Goal: Task Accomplishment & Management: Manage account settings

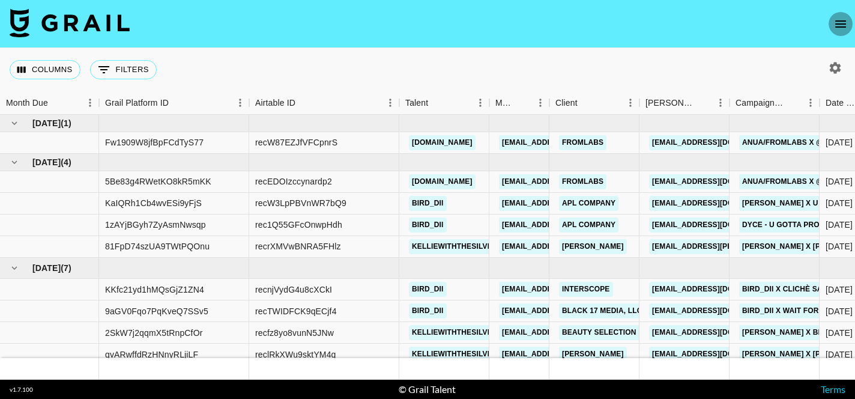
click at [842, 26] on icon "open drawer" at bounding box center [840, 24] width 14 height 14
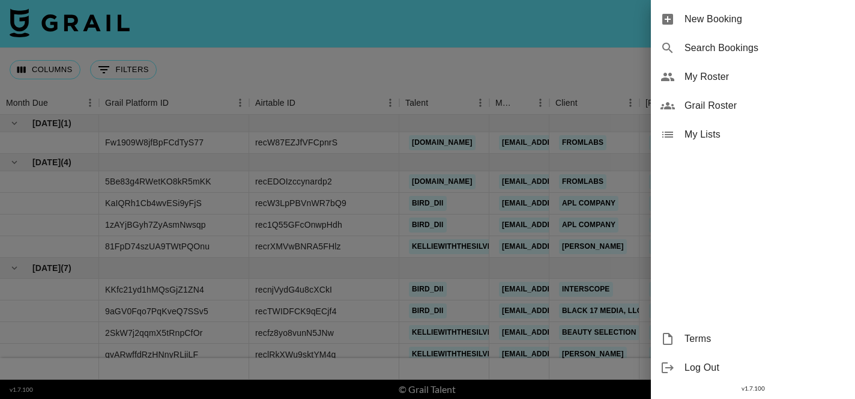
click at [691, 88] on div "My Roster" at bounding box center [753, 76] width 204 height 29
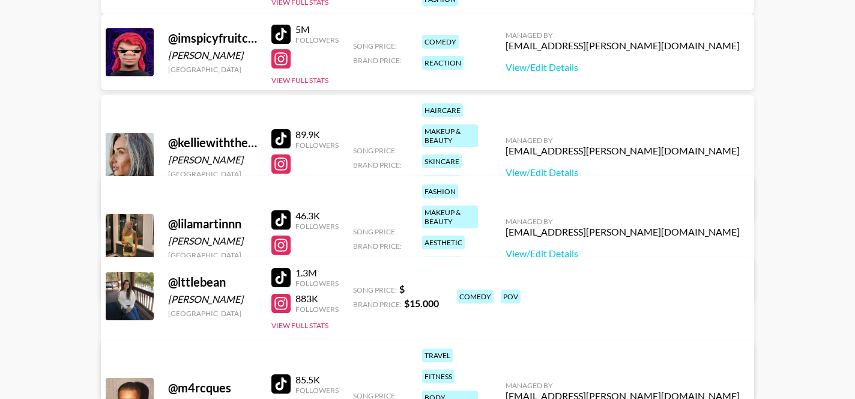
scroll to position [414, 0]
click at [282, 31] on div at bounding box center [280, 33] width 19 height 19
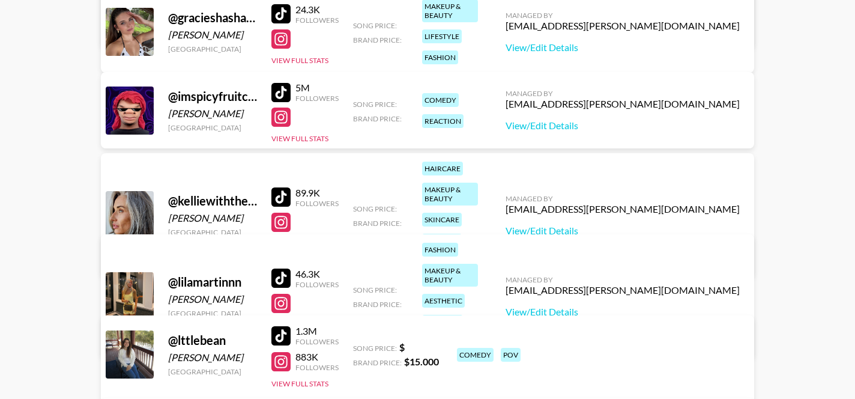
scroll to position [358, 0]
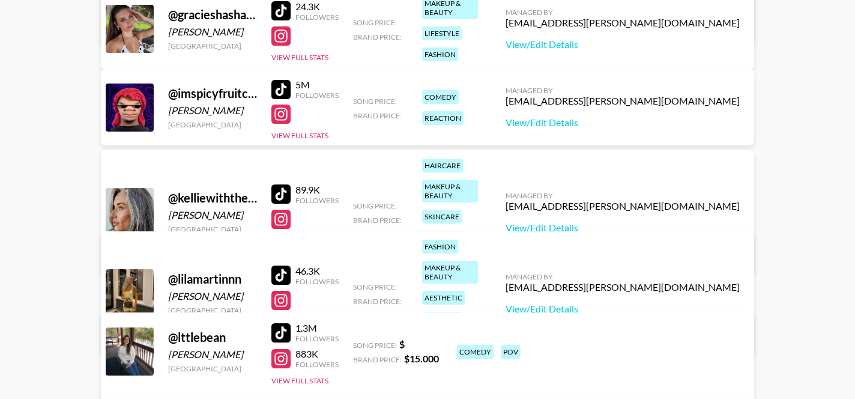
click at [282, 265] on div at bounding box center [280, 274] width 19 height 19
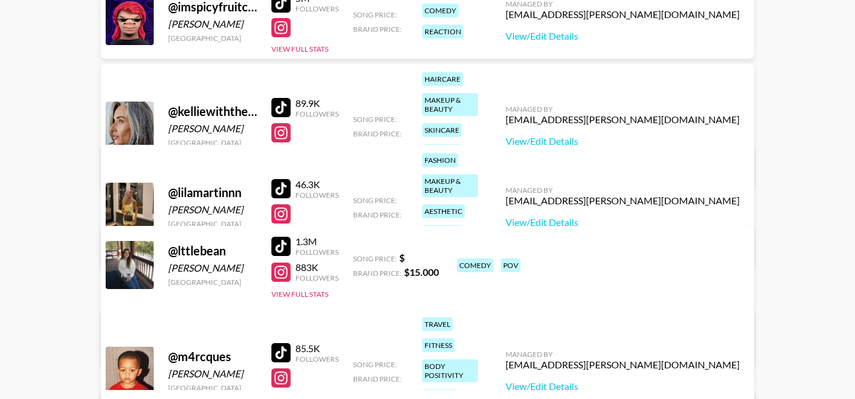
scroll to position [445, 0]
click at [278, 245] on div at bounding box center [280, 245] width 19 height 19
click at [280, 269] on div at bounding box center [280, 271] width 19 height 19
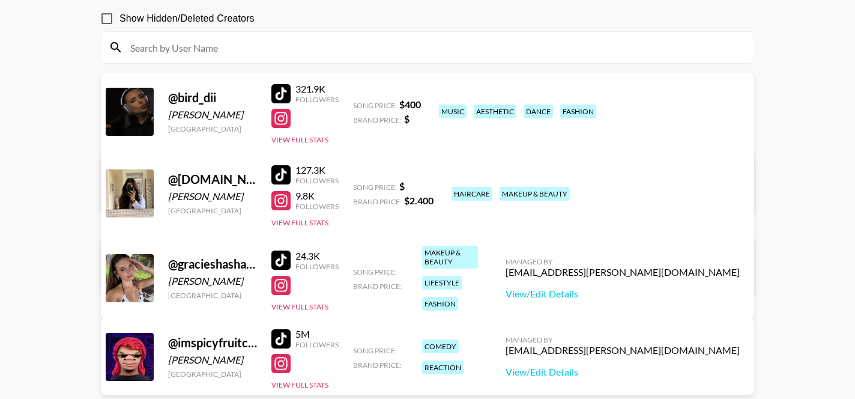
scroll to position [107, 0]
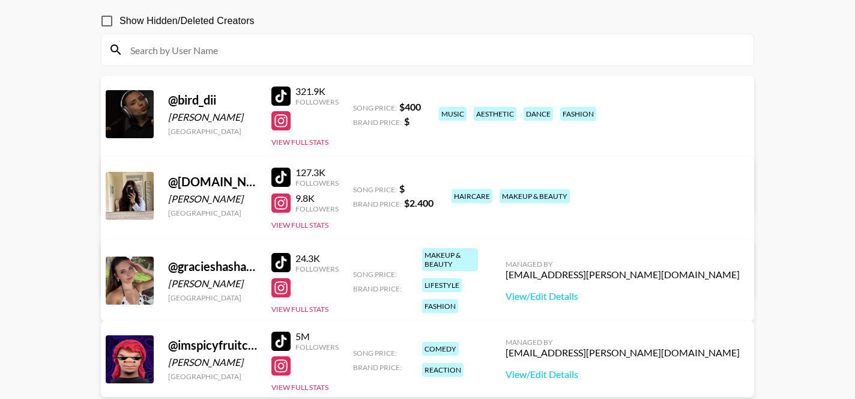
click at [286, 178] on div at bounding box center [280, 176] width 19 height 19
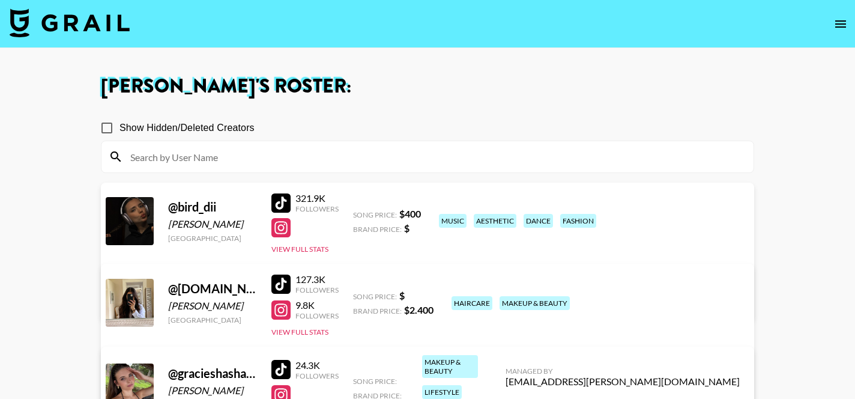
click at [837, 19] on icon "open drawer" at bounding box center [840, 24] width 14 height 14
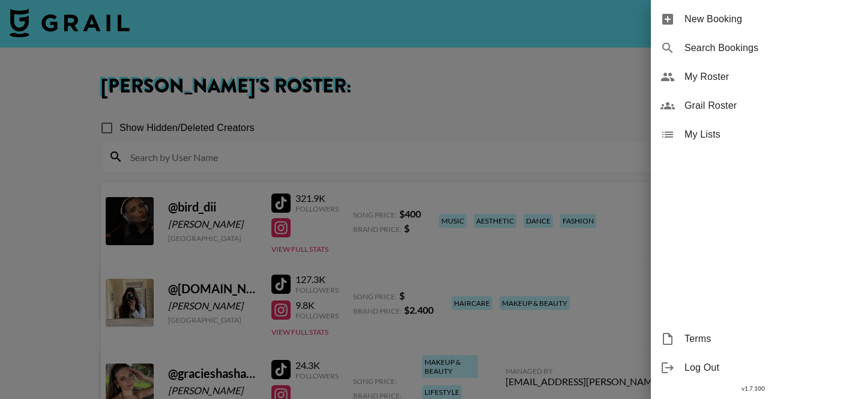
click at [58, 21] on div at bounding box center [427, 199] width 855 height 399
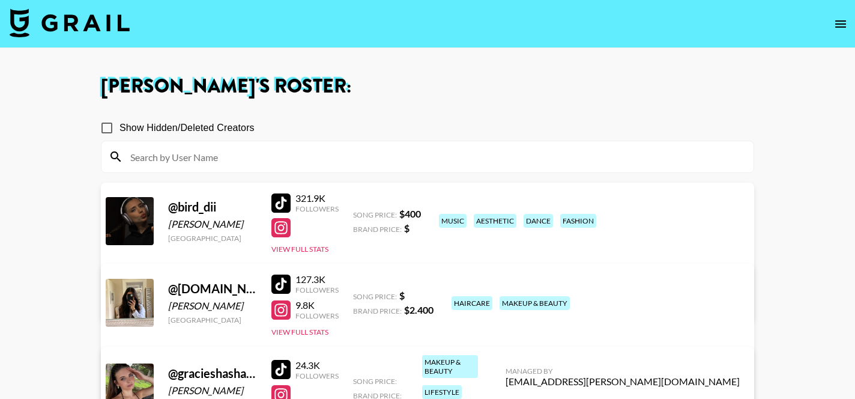
click at [44, 26] on img at bounding box center [70, 22] width 120 height 29
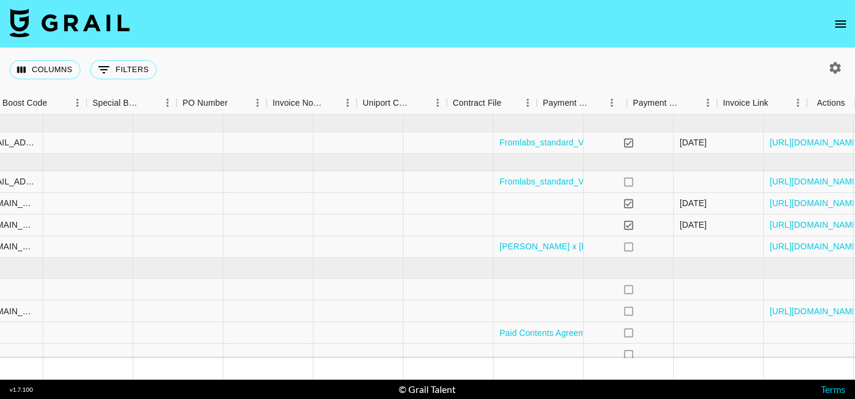
scroll to position [0, 1693]
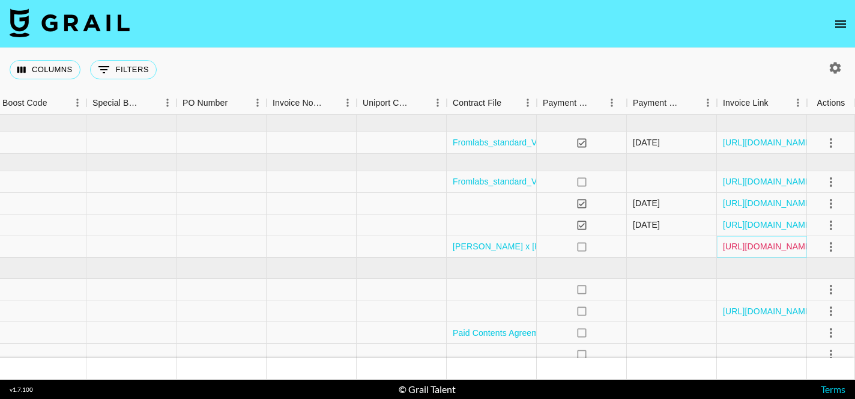
click at [766, 247] on link "[URL][DOMAIN_NAME]" at bounding box center [768, 246] width 91 height 12
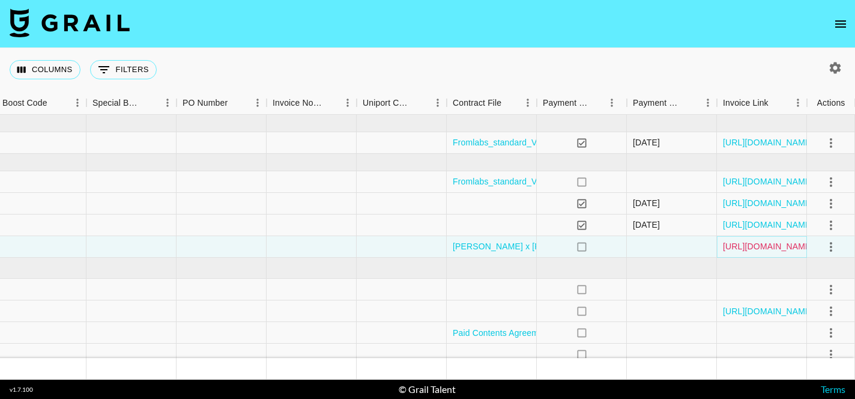
scroll to position [71, 1693]
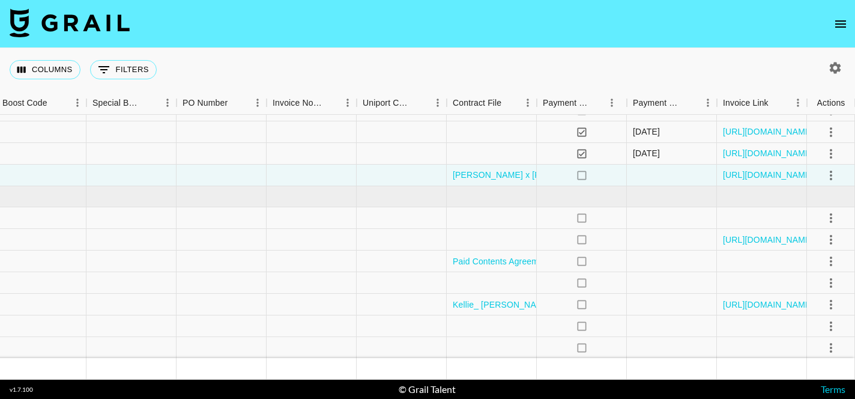
click at [634, 64] on div "Columns 0 Filters + Booking" at bounding box center [427, 69] width 855 height 43
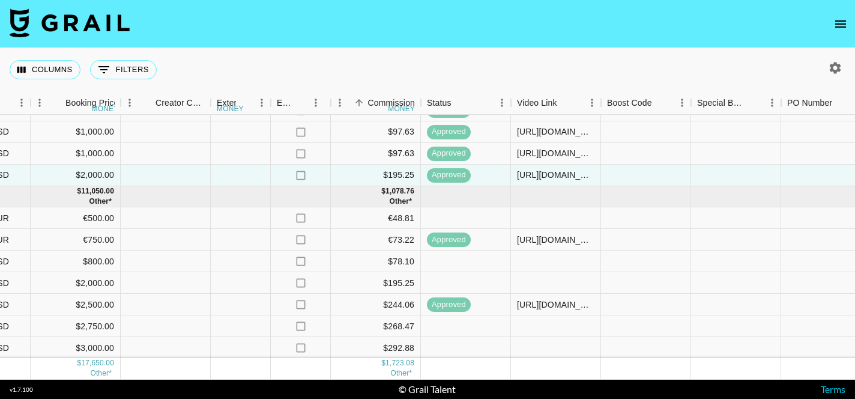
scroll to position [71, 1093]
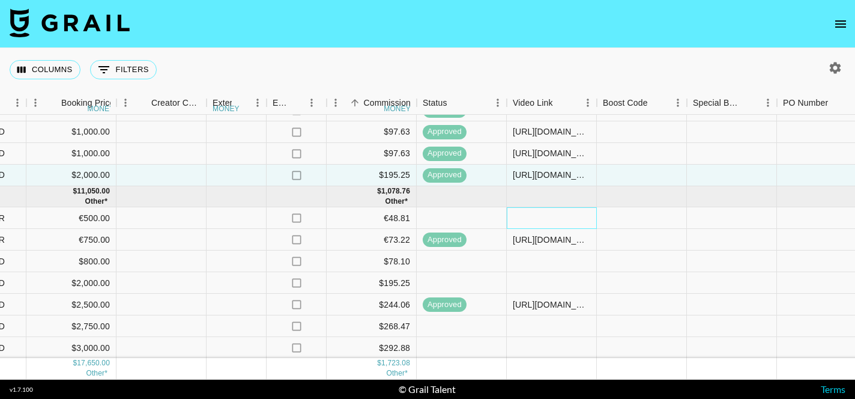
click at [541, 215] on div at bounding box center [552, 218] width 90 height 22
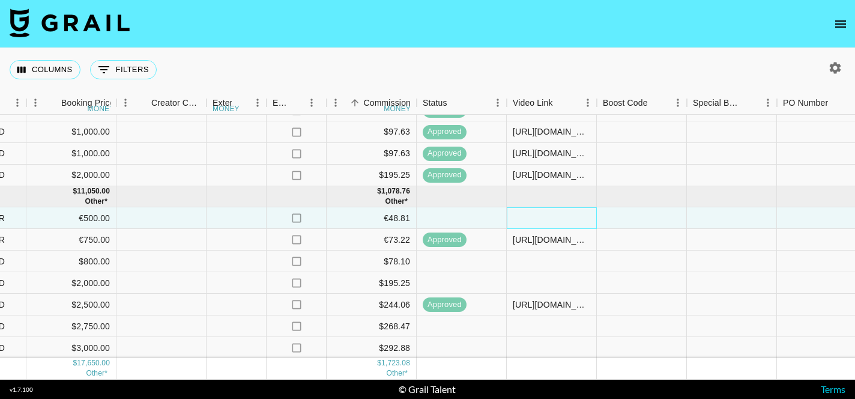
click at [541, 215] on div at bounding box center [552, 218] width 90 height 22
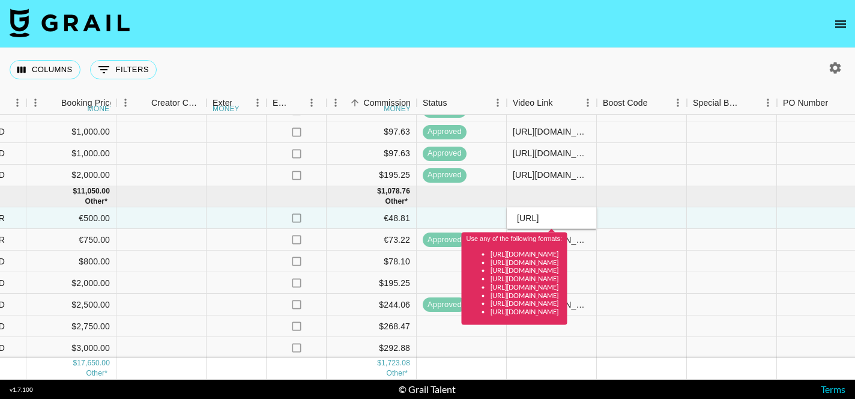
scroll to position [0, 0]
type input "h"
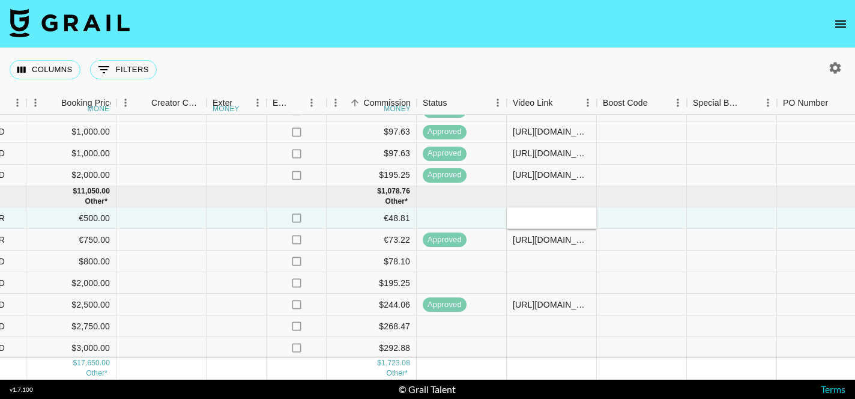
type input "[URL][DOMAIN_NAME]"
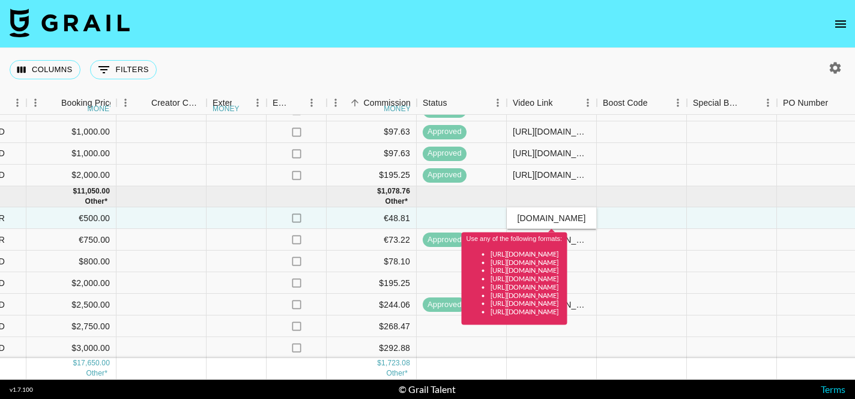
click at [551, 216] on input "[URL][DOMAIN_NAME]" at bounding box center [551, 218] width 88 height 10
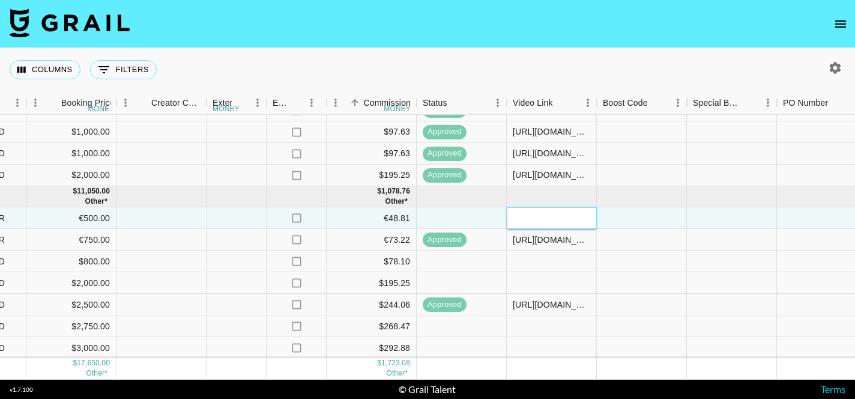
paste input "[URL][DOMAIN_NAME]"
type input "[URL][DOMAIN_NAME]"
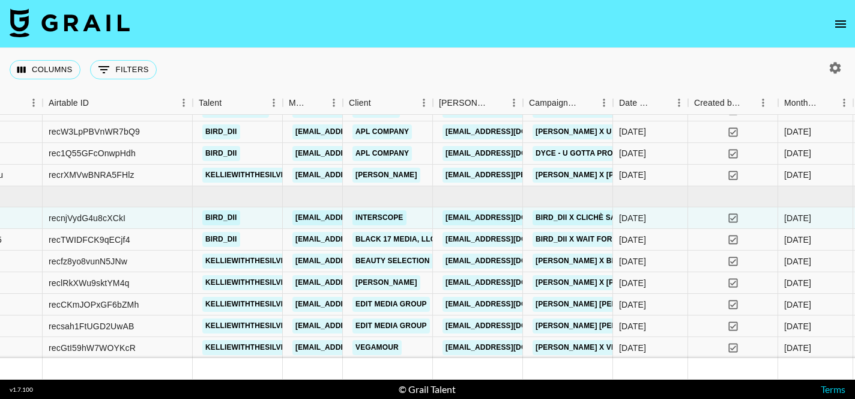
scroll to position [71, 173]
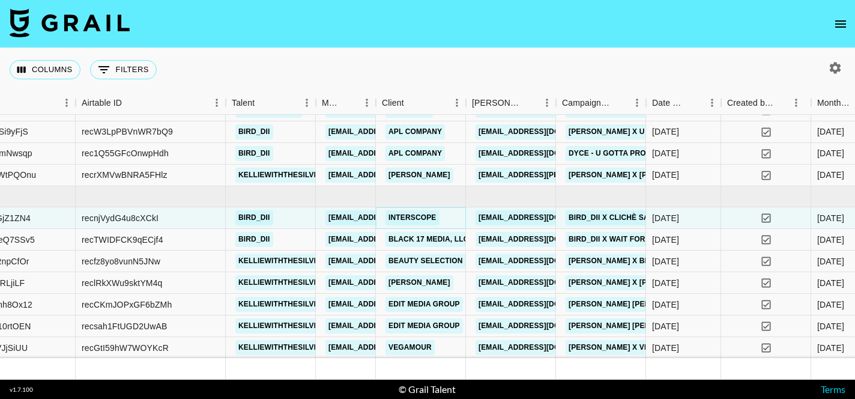
click at [418, 216] on link "Interscope" at bounding box center [412, 217] width 54 height 15
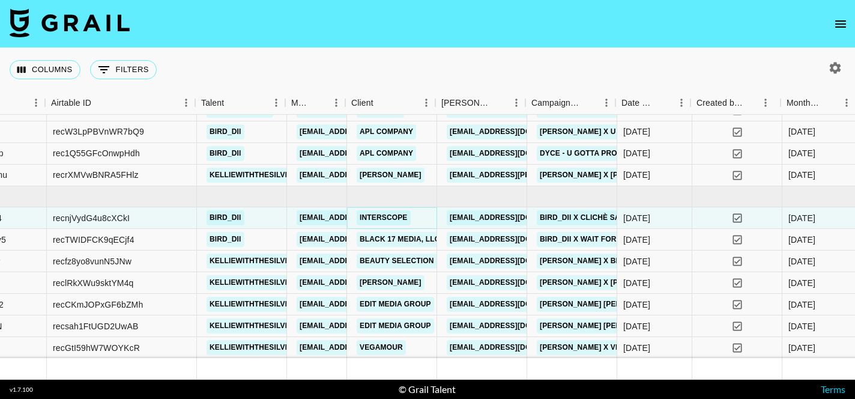
scroll to position [71, 201]
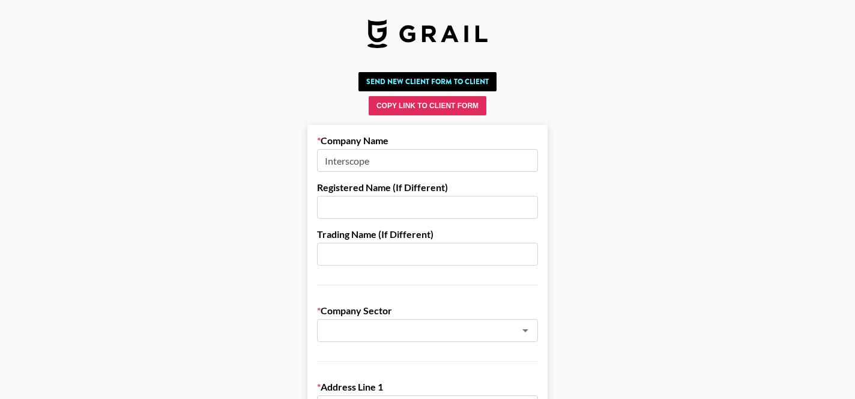
type input "Record Label"
type input "[GEOGRAPHIC_DATA]"
